Goal: Information Seeking & Learning: Learn about a topic

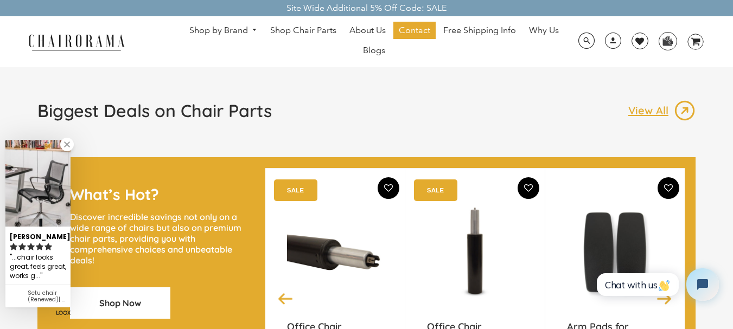
scroll to position [923, 0]
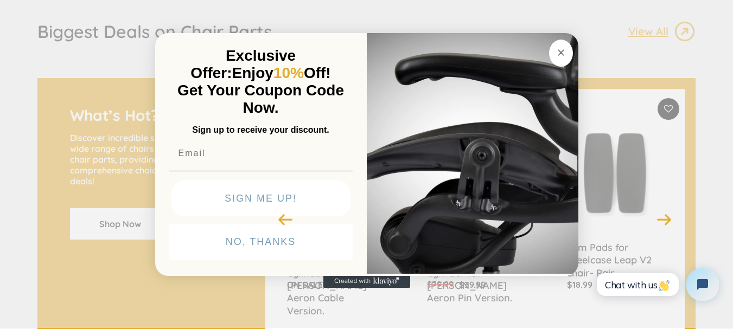
click at [112, 47] on div "Close dialog Exclusive Offer: Enjoy 10% Off! Get Your Coupon Code Now. Sign up …" at bounding box center [366, 163] width 733 height 329
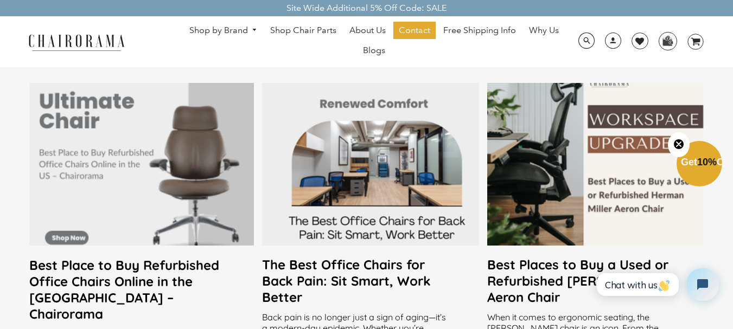
scroll to position [2008, 0]
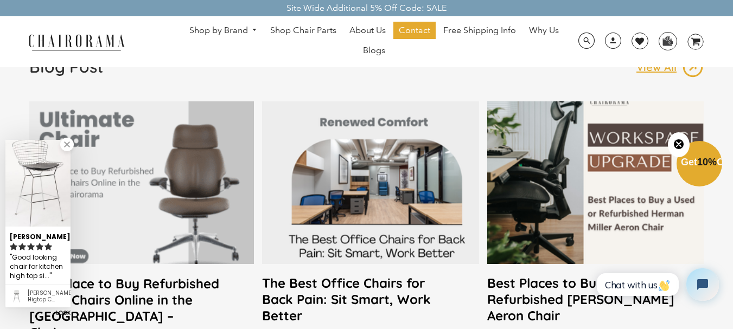
click at [554, 155] on div at bounding box center [595, 183] width 217 height 163
click at [535, 220] on div at bounding box center [595, 183] width 217 height 163
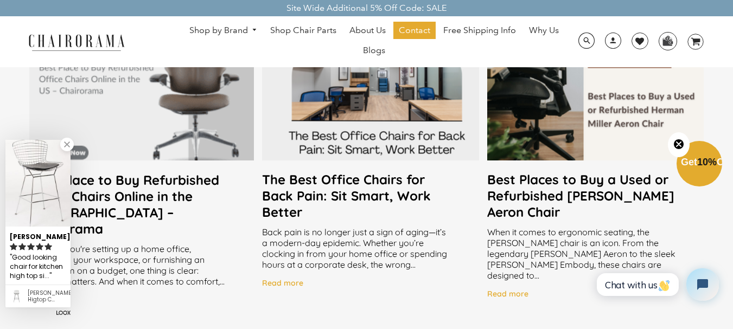
scroll to position [2117, 0]
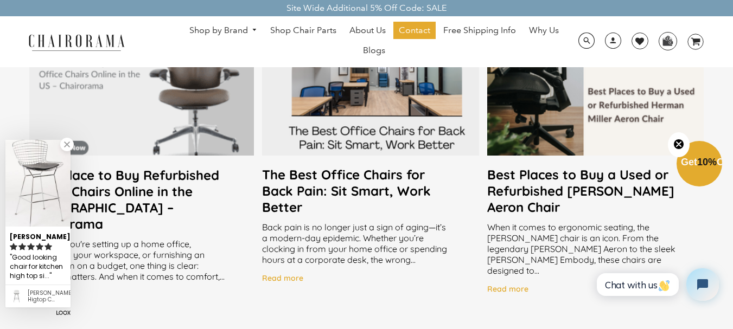
click at [544, 197] on h2 "Best Places to Buy a Used or Refurbished [PERSON_NAME] Aeron Chair" at bounding box center [595, 191] width 217 height 49
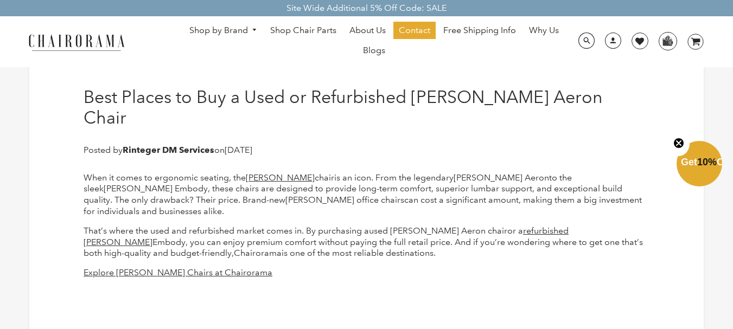
click at [432, 96] on h1 "Best Places to Buy a Used or Refurbished [PERSON_NAME] Aeron Chair" at bounding box center [367, 108] width 566 height 42
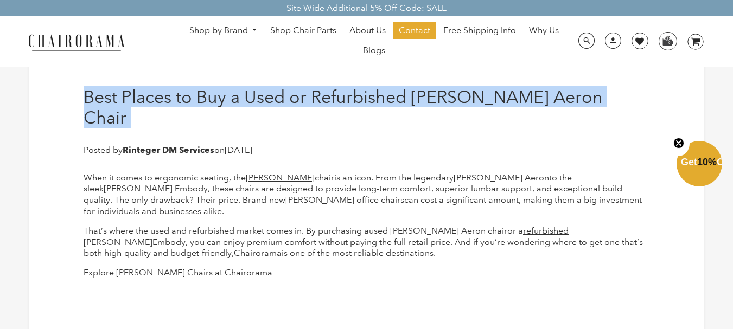
click at [432, 96] on h1 "Best Places to Buy a Used or Refurbished [PERSON_NAME] Aeron Chair" at bounding box center [367, 108] width 566 height 42
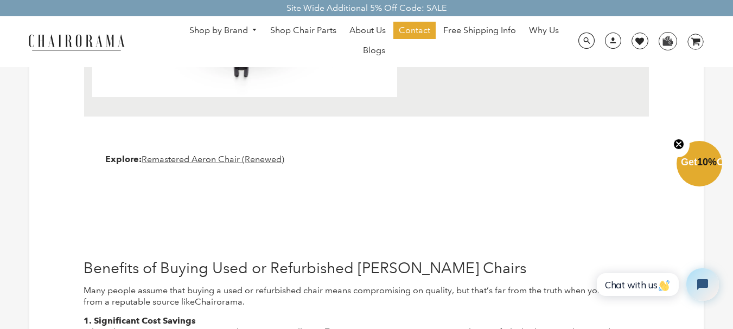
scroll to position [1683, 0]
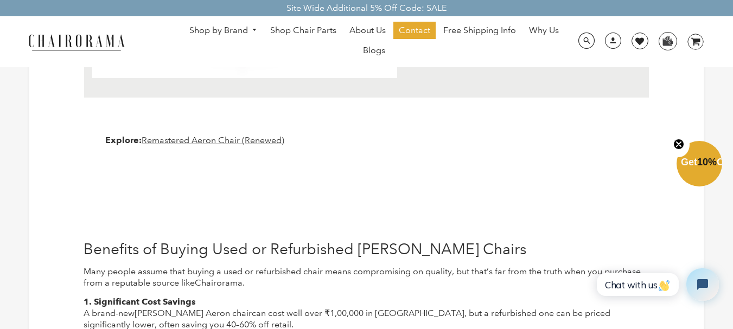
click at [310, 240] on span "Benefits of Buying Used or Refurbished Herman Miller Chairs" at bounding box center [305, 249] width 443 height 18
copy span "Refurbished"
